Goal: Task Accomplishment & Management: Manage account settings

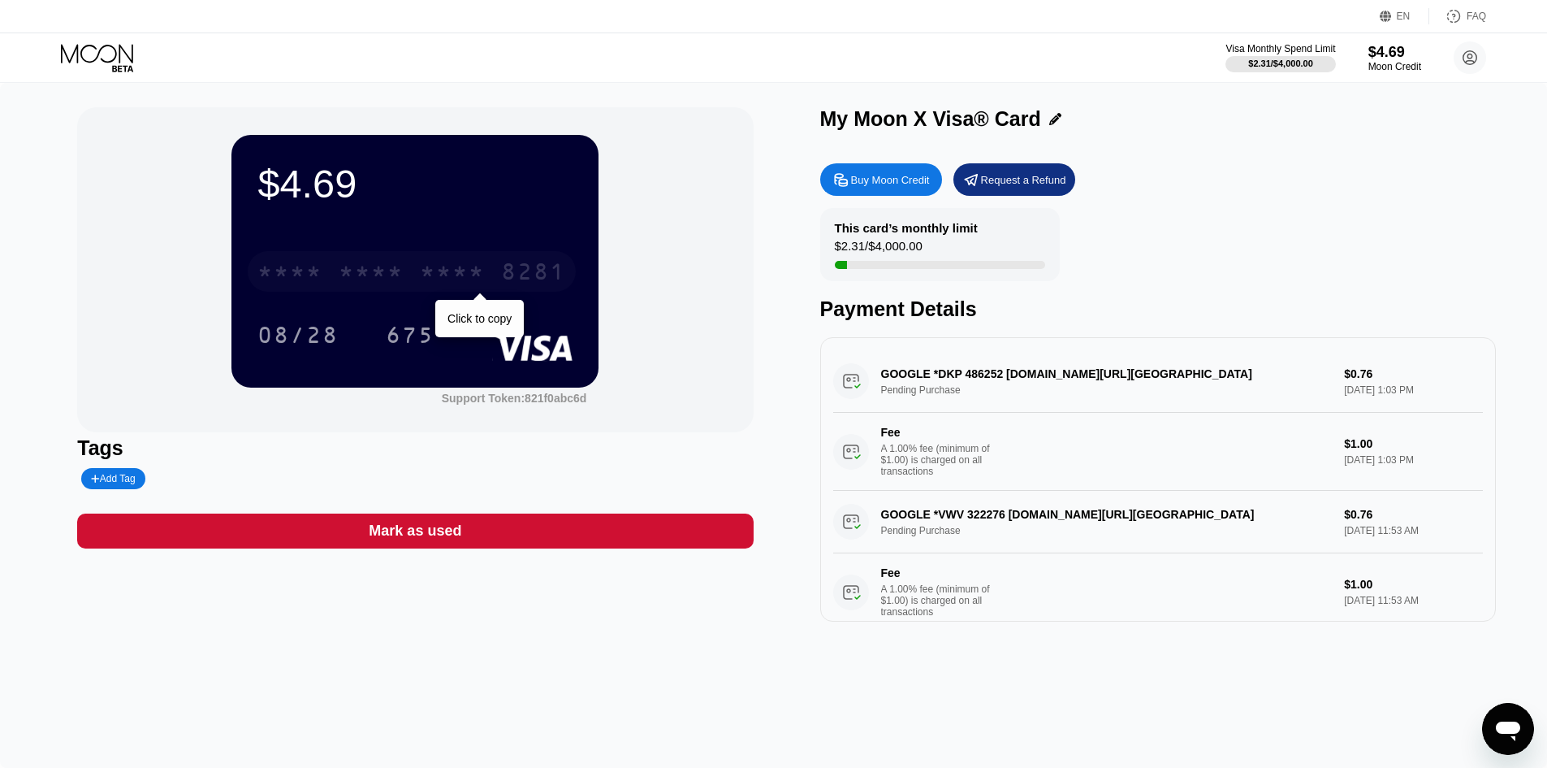
click at [394, 265] on div "* * * *" at bounding box center [371, 274] width 65 height 26
click at [455, 272] on div "* * * *" at bounding box center [452, 274] width 65 height 26
click at [428, 268] on div "* * * *" at bounding box center [452, 274] width 65 height 26
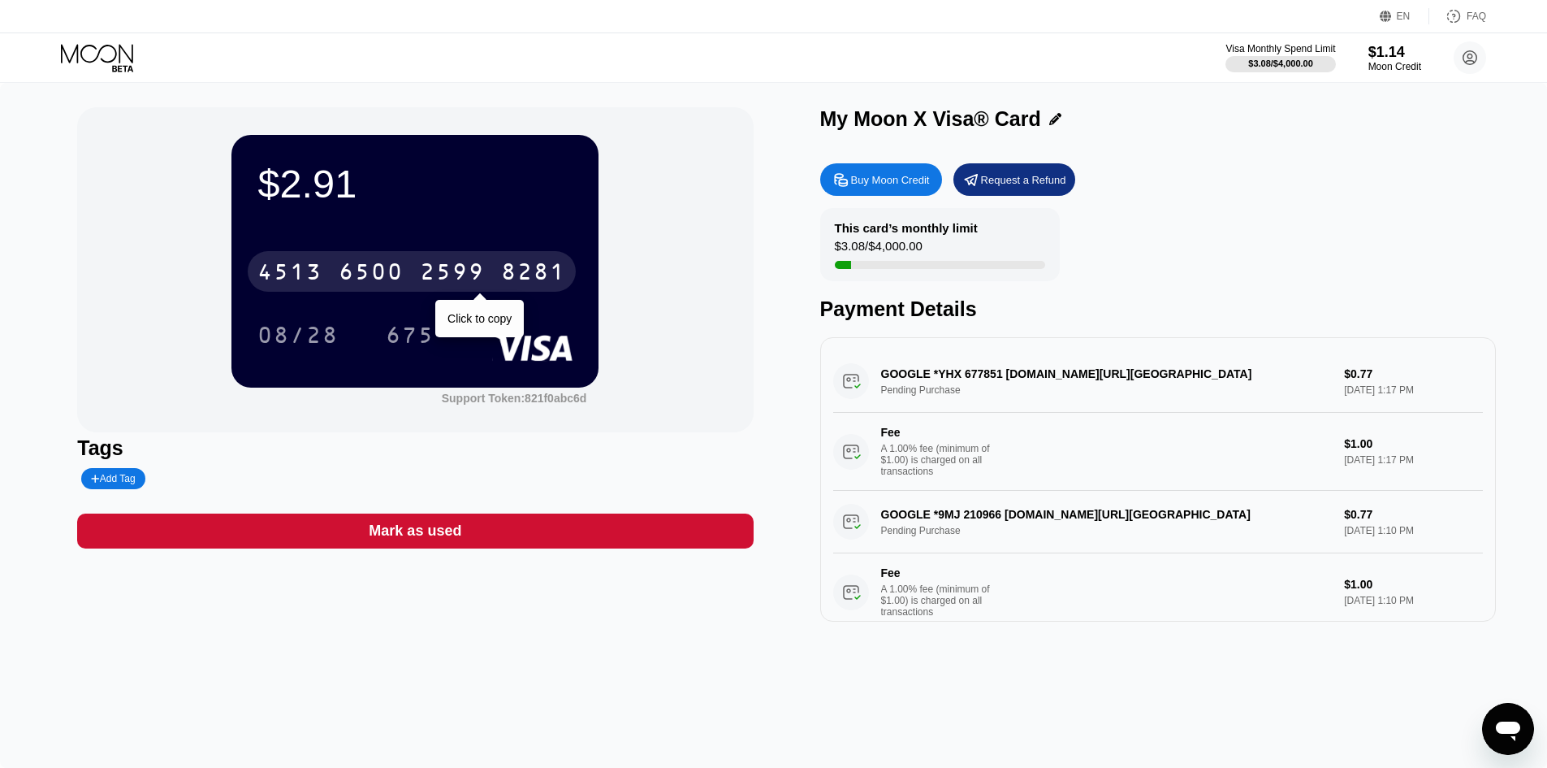
click at [489, 287] on div "4513 6500 2599 8281" at bounding box center [412, 271] width 328 height 41
click at [504, 272] on div "8281" at bounding box center [533, 274] width 65 height 26
click at [355, 270] on div "* * * *" at bounding box center [371, 274] width 65 height 26
